Goal: Task Accomplishment & Management: Manage account settings

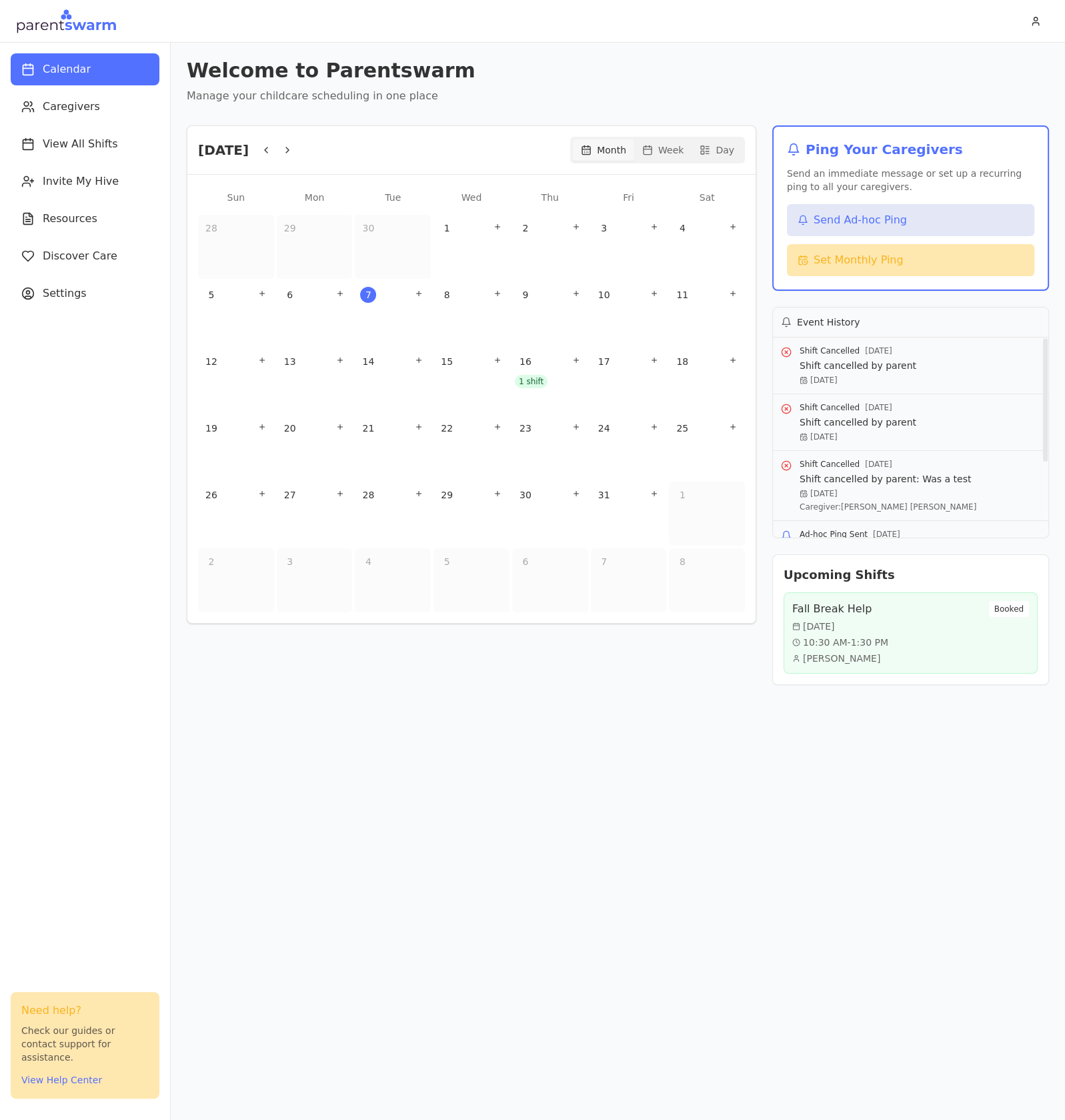
drag, startPoint x: 608, startPoint y: 19, endPoint x: 625, endPoint y: 24, distance: 17.7
click at [608, 18] on header at bounding box center [532, 21] width 1065 height 42
click at [1037, 22] on html "Calendar Caregivers View All Shifts Invite My Hive Resources Discover Care Sett…" at bounding box center [532, 560] width 1065 height 1120
click at [992, 76] on div "Sign Out" at bounding box center [1006, 72] width 79 height 22
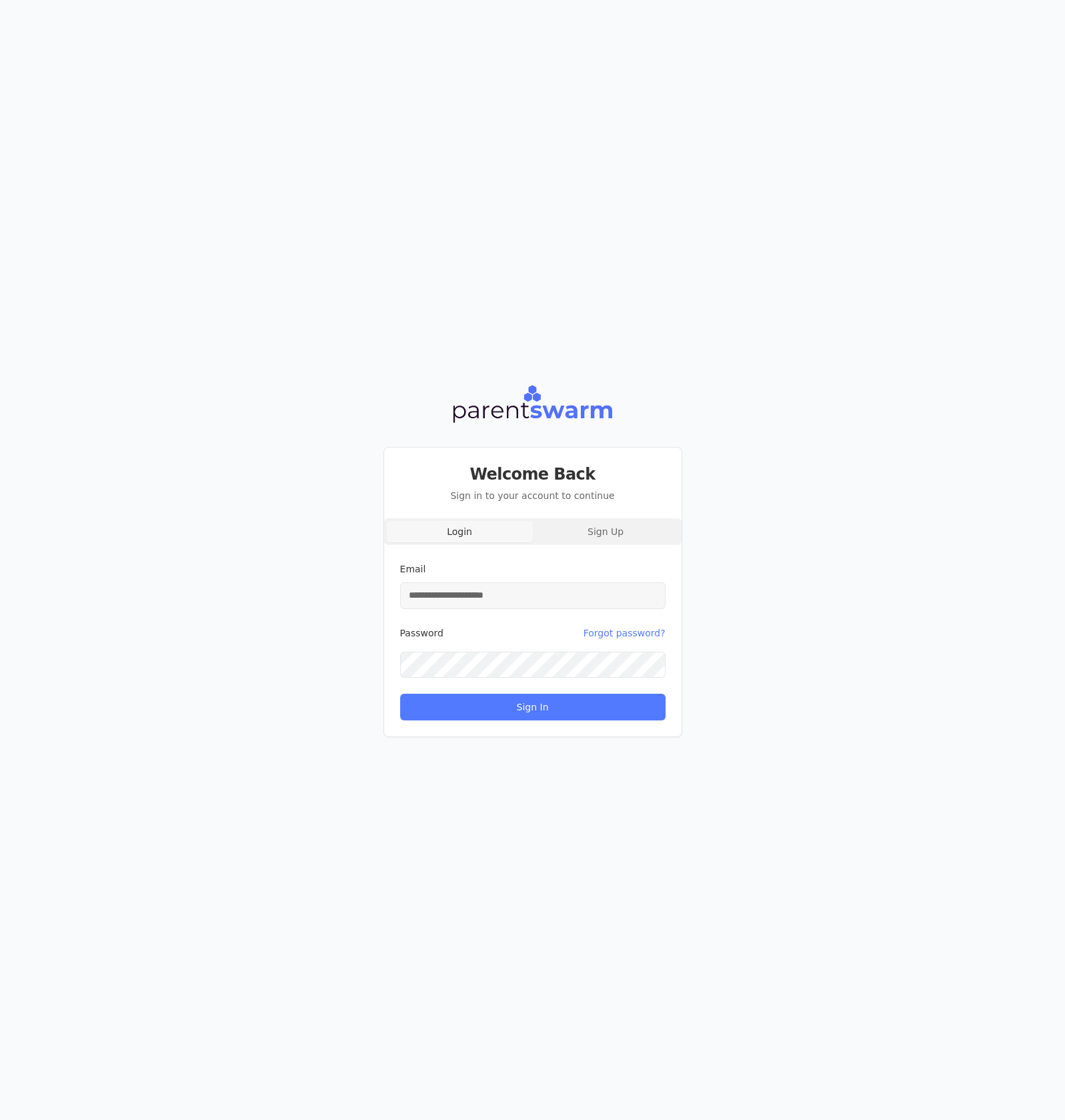
type input "**********"
drag, startPoint x: 547, startPoint y: 708, endPoint x: 562, endPoint y: 705, distance: 15.3
click at [549, 707] on button "Sign In" at bounding box center [532, 707] width 265 height 27
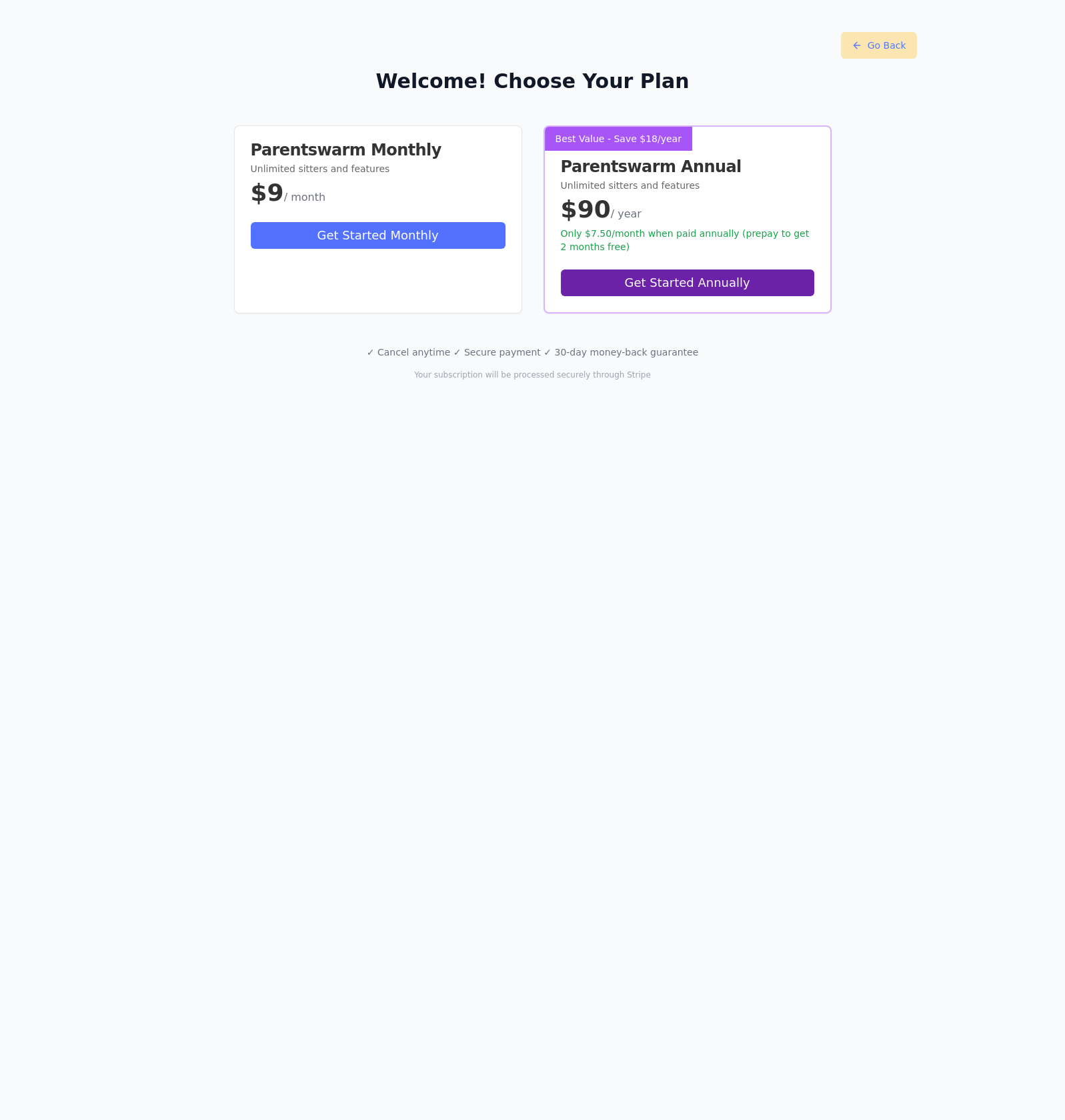
click at [865, 43] on button "Go Back" at bounding box center [878, 45] width 76 height 27
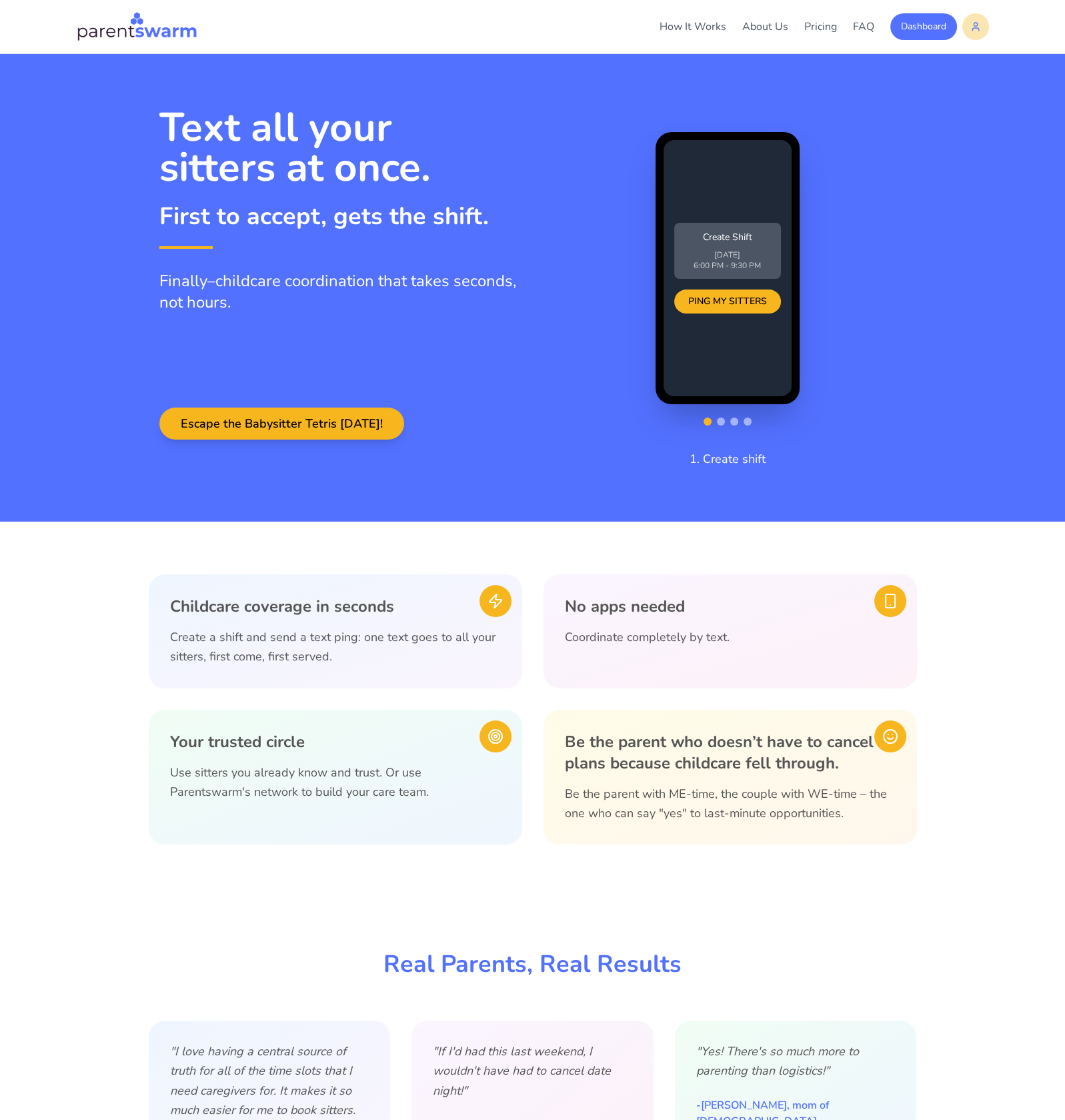
click at [973, 22] on html "How It Works About Us Pricing FAQ Dashboard How It Works About Pricing FAQ Dash…" at bounding box center [532, 560] width 1065 height 1120
click at [933, 58] on div "Sign Out" at bounding box center [944, 57] width 79 height 22
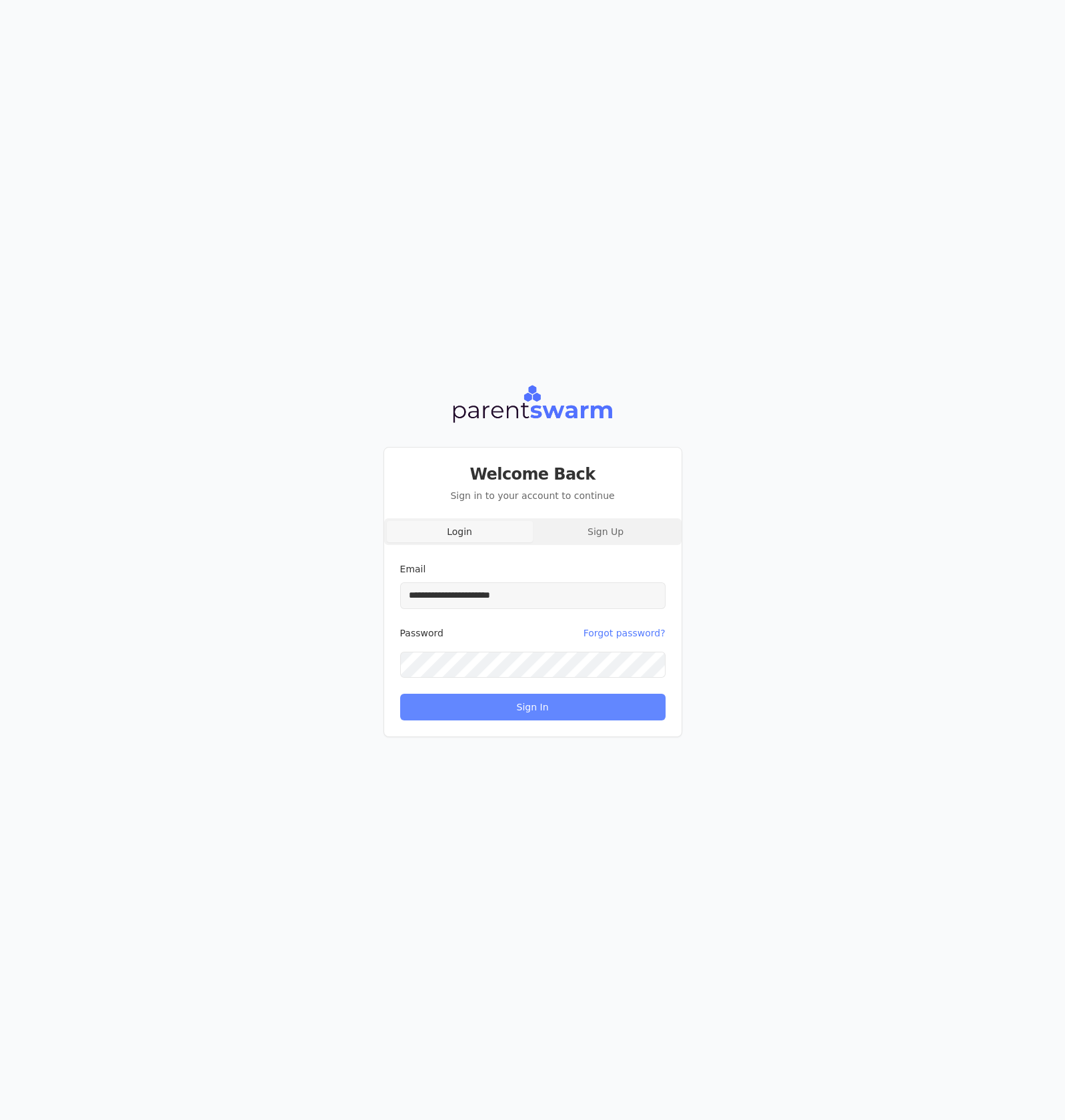
click at [530, 703] on button "Sign In" at bounding box center [532, 707] width 265 height 27
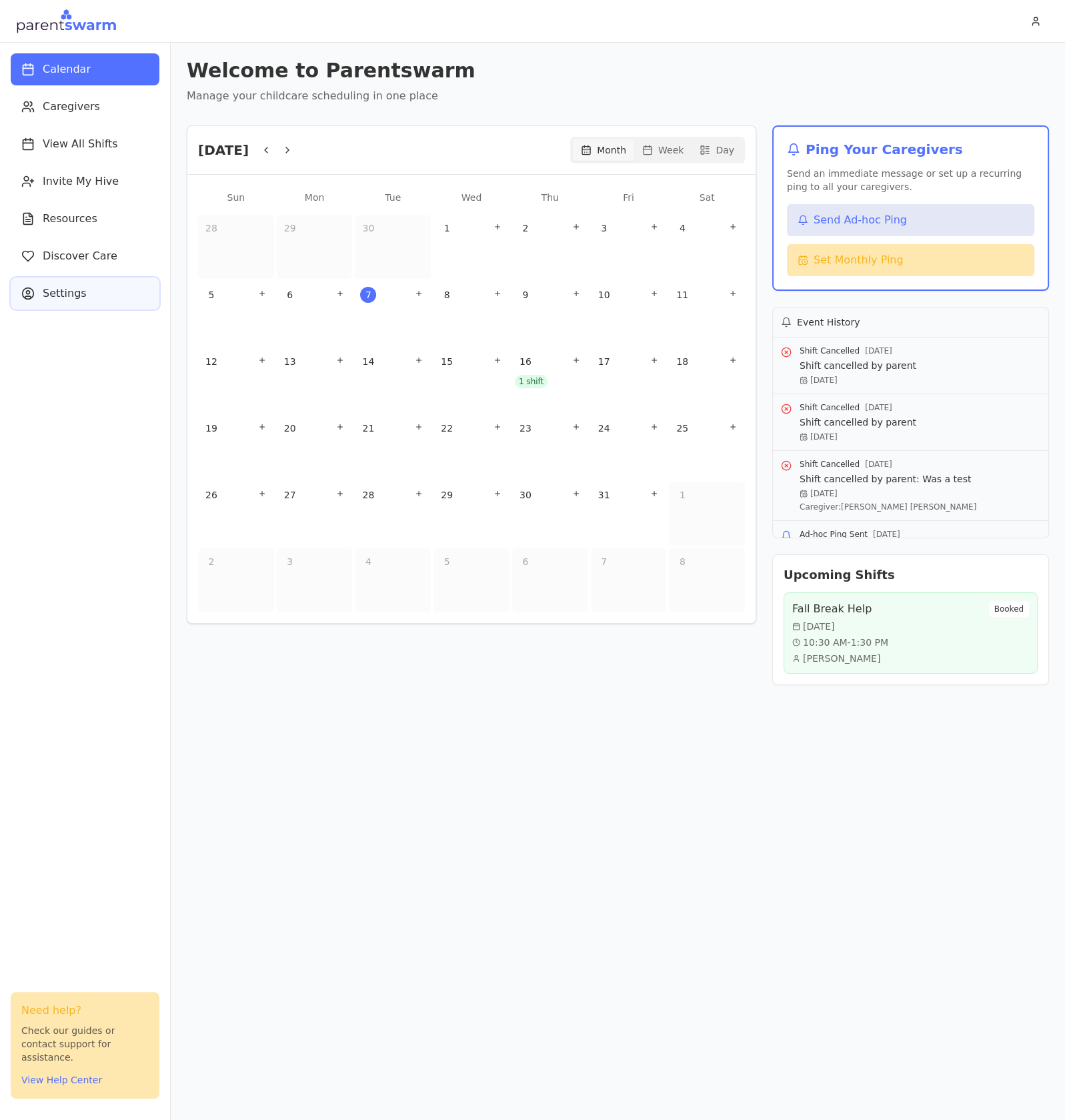
click at [66, 279] on button "Settings" at bounding box center [85, 294] width 149 height 32
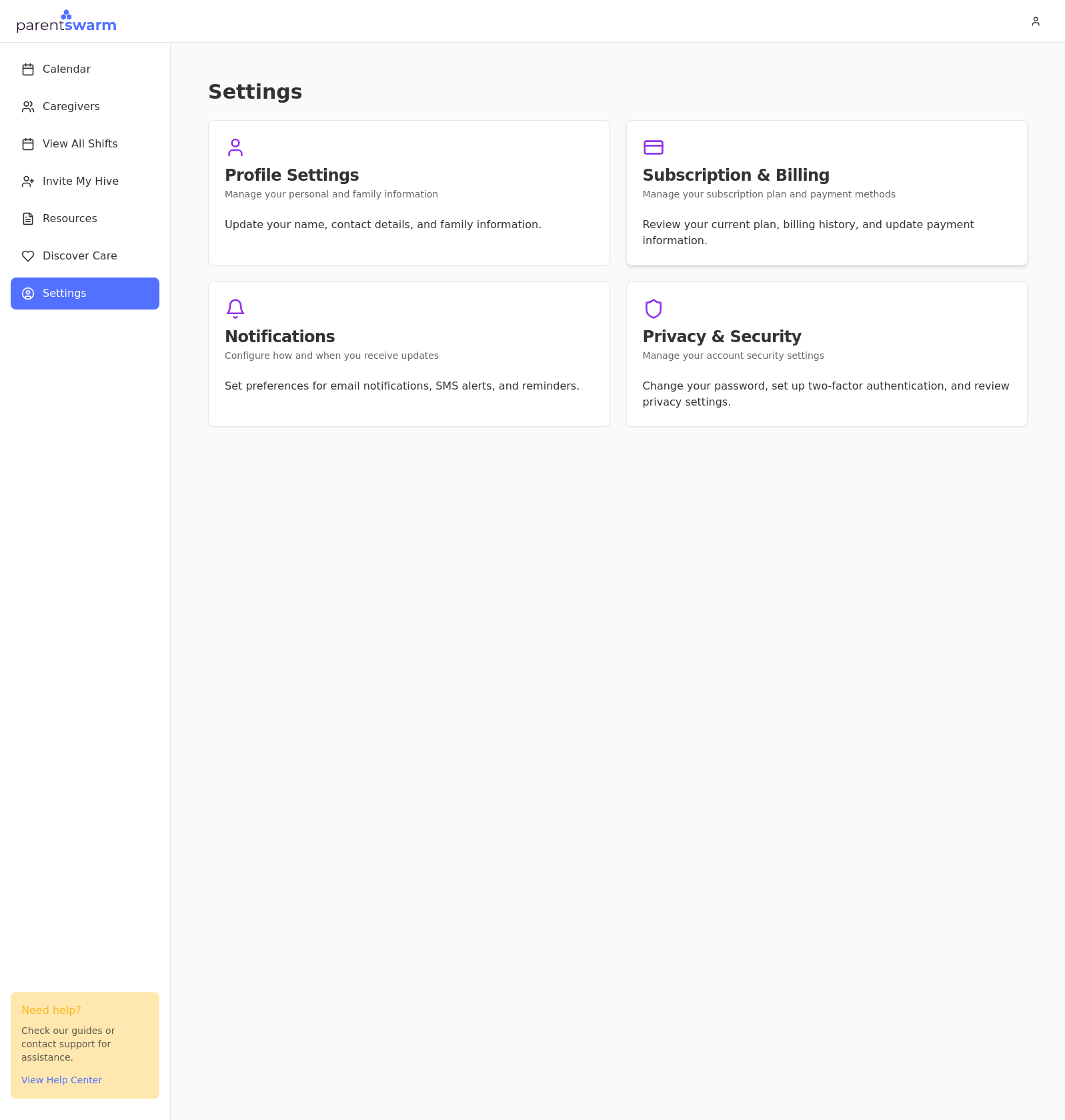
click at [728, 172] on h3 "Subscription & Billing" at bounding box center [827, 175] width 369 height 16
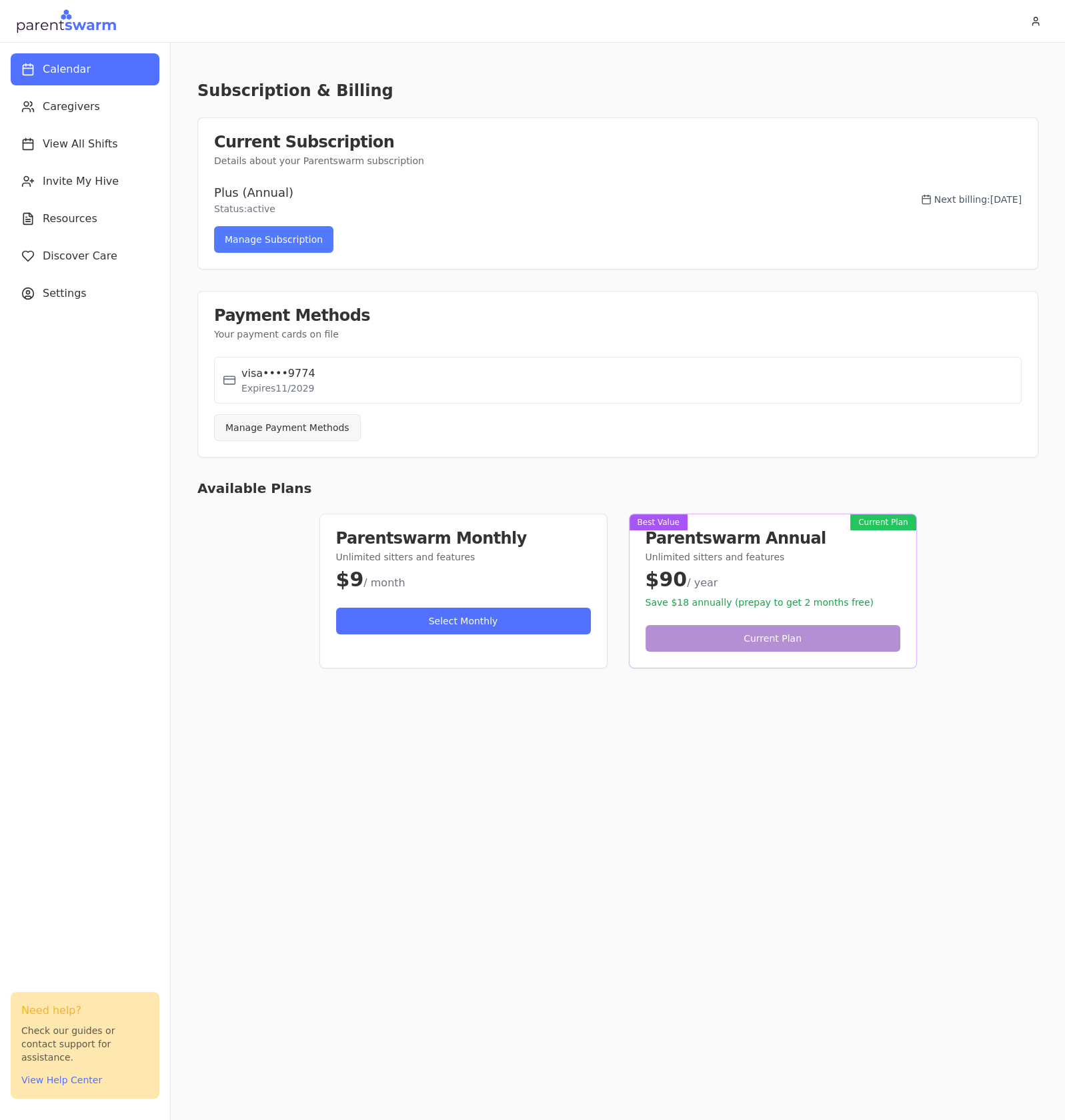
drag, startPoint x: 556, startPoint y: 853, endPoint x: 584, endPoint y: 865, distance: 30.5
click at [557, 853] on main "Subscription & Billing Current Subscription Details about your Parentswarm subs…" at bounding box center [617, 580] width 894 height 1077
click at [1038, 21] on html "Calendar Caregivers View All Shifts Invite My Hive Resources Discover Care Sett…" at bounding box center [532, 560] width 1065 height 1120
click at [1017, 71] on div "Sign Out" at bounding box center [1006, 72] width 79 height 22
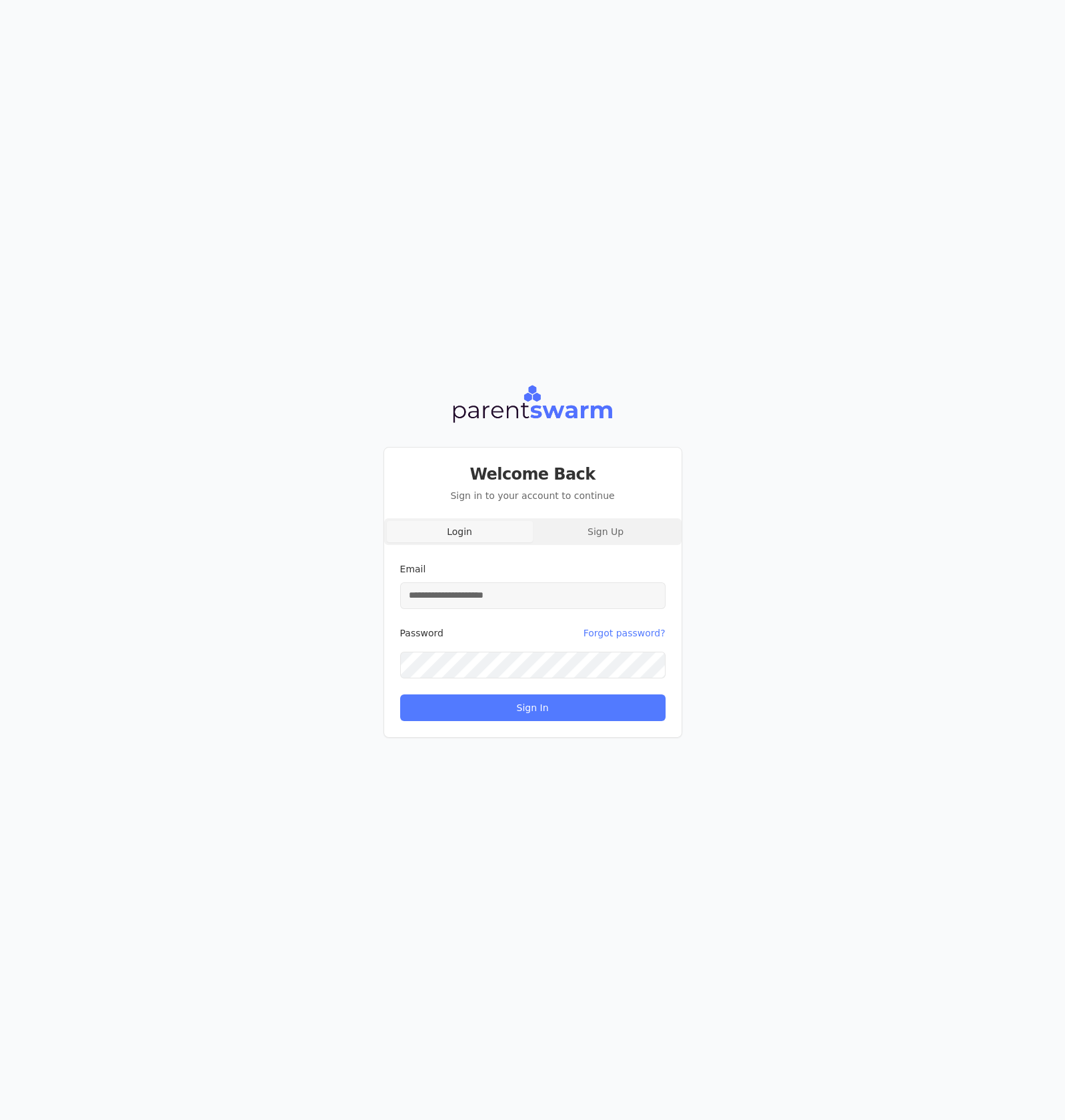
type input "**********"
click at [560, 706] on button "Sign In" at bounding box center [532, 707] width 265 height 27
